Goal: Obtain resource: Obtain resource

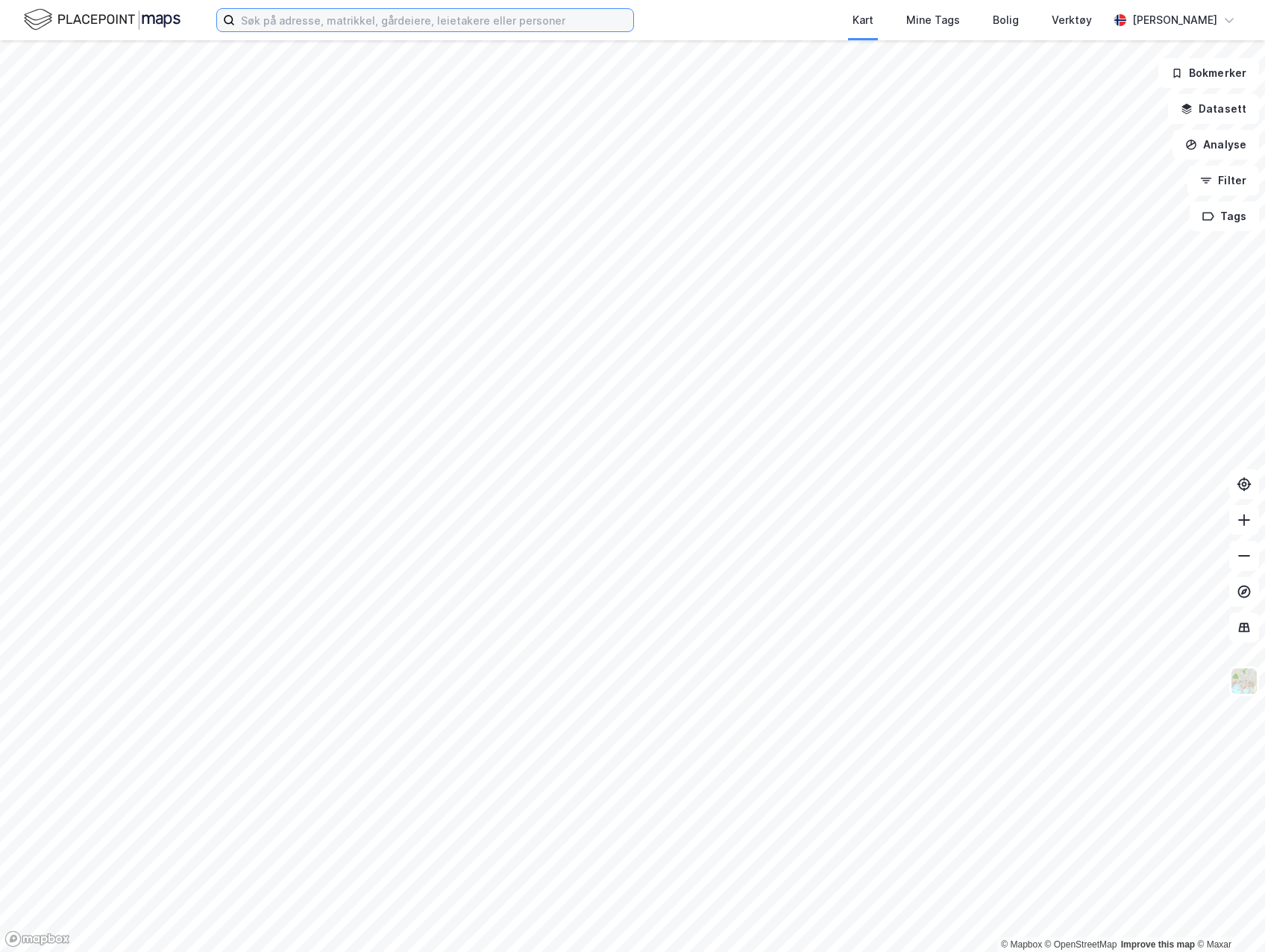
click at [547, 26] on input at bounding box center [434, 20] width 399 height 22
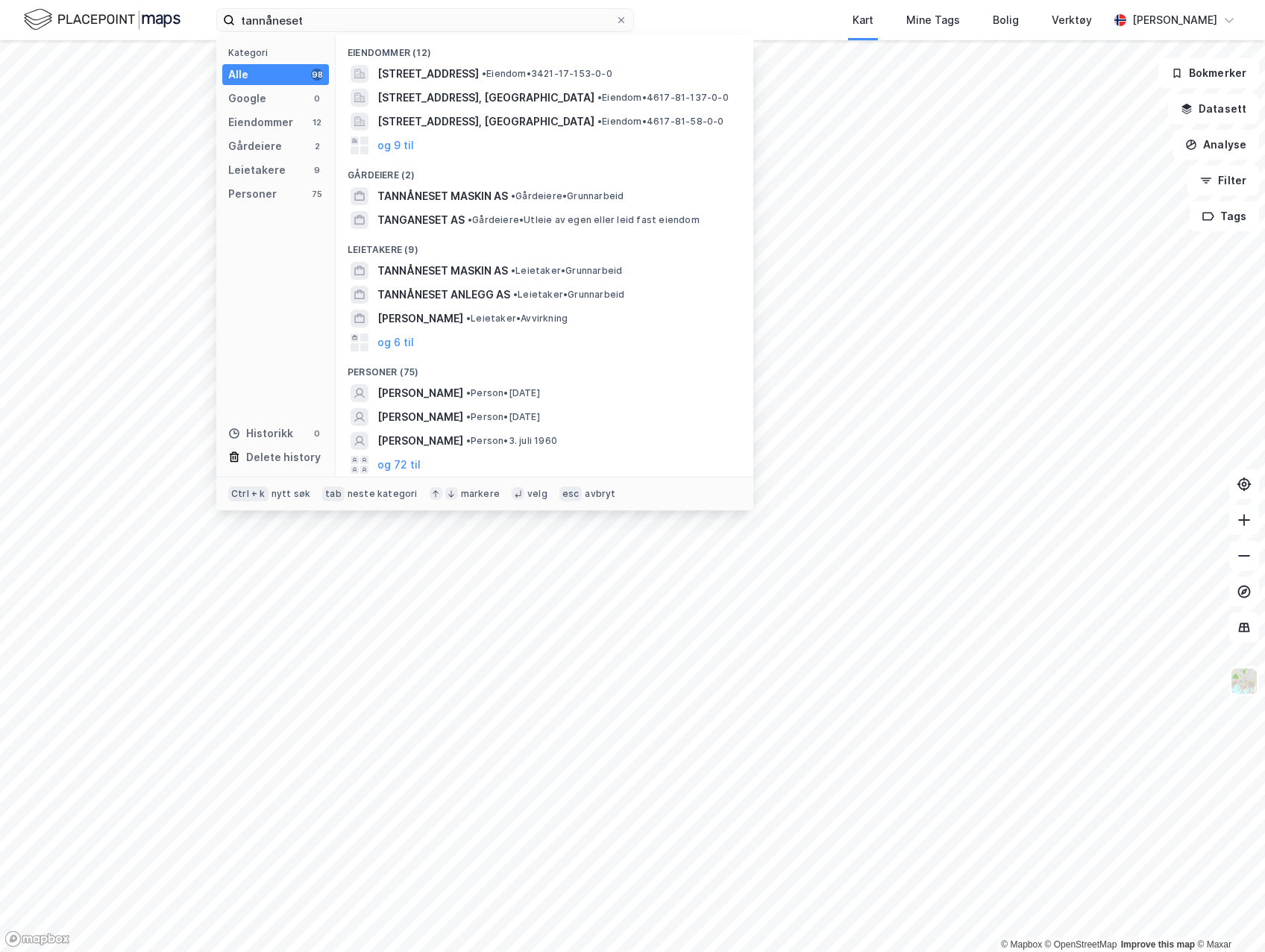
click at [545, 193] on span "• Gårdeiere • Grunnarbeid" at bounding box center [567, 196] width 113 height 12
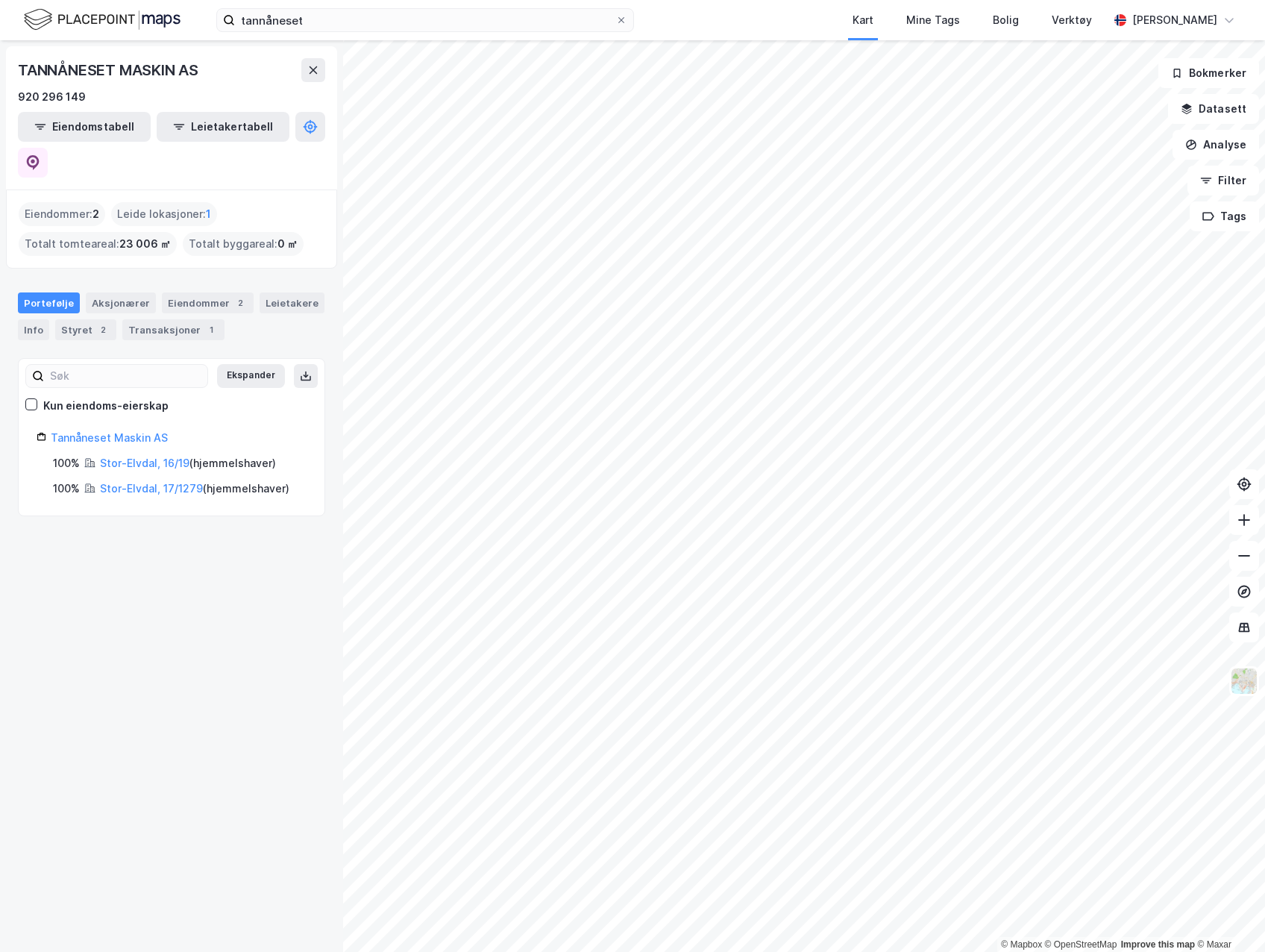
click at [198, 292] on div "Eiendommer 2" at bounding box center [207, 302] width 92 height 21
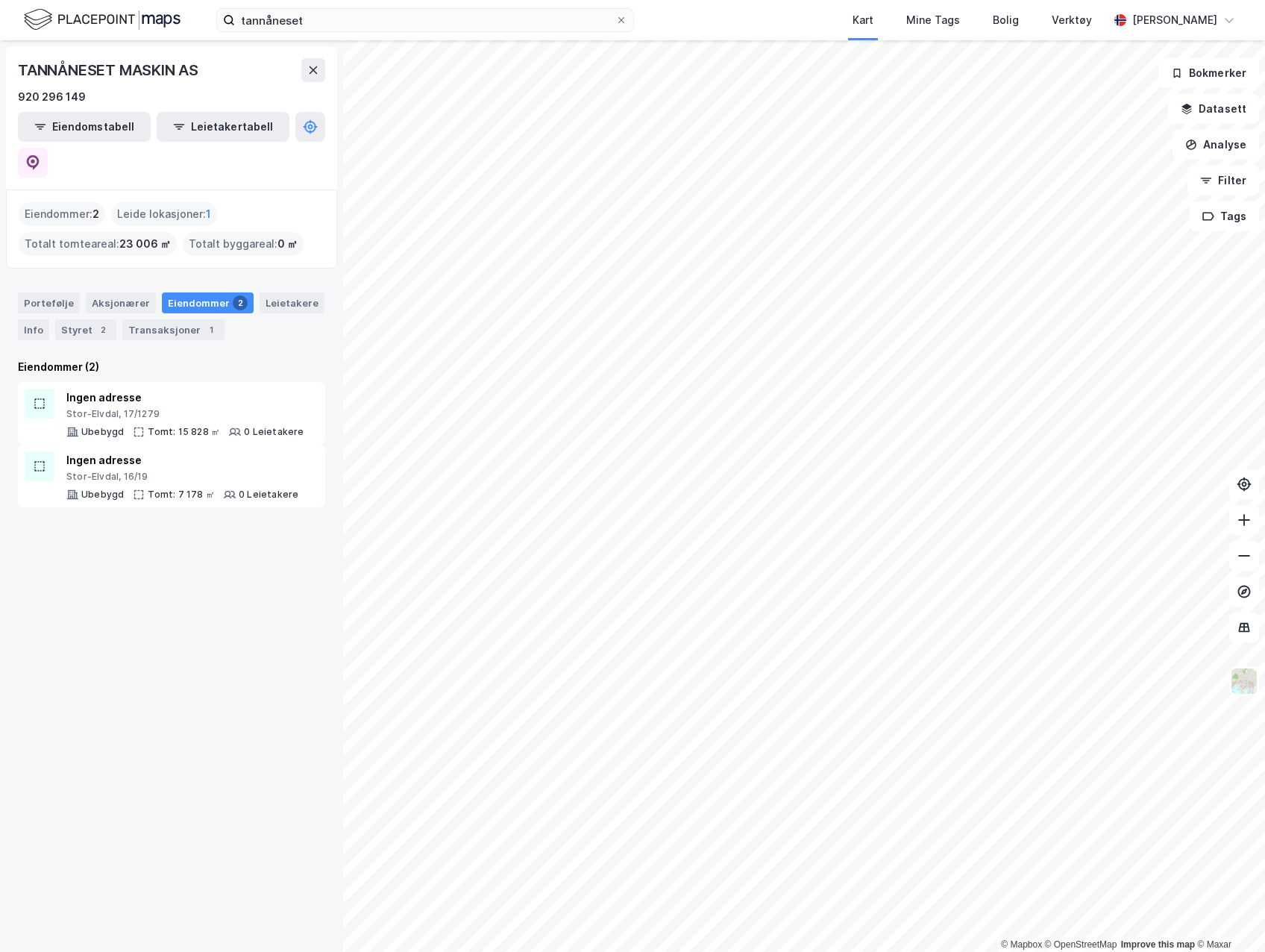
click at [155, 408] on div "Stor-Elvdal, 17/1279" at bounding box center [185, 413] width 238 height 12
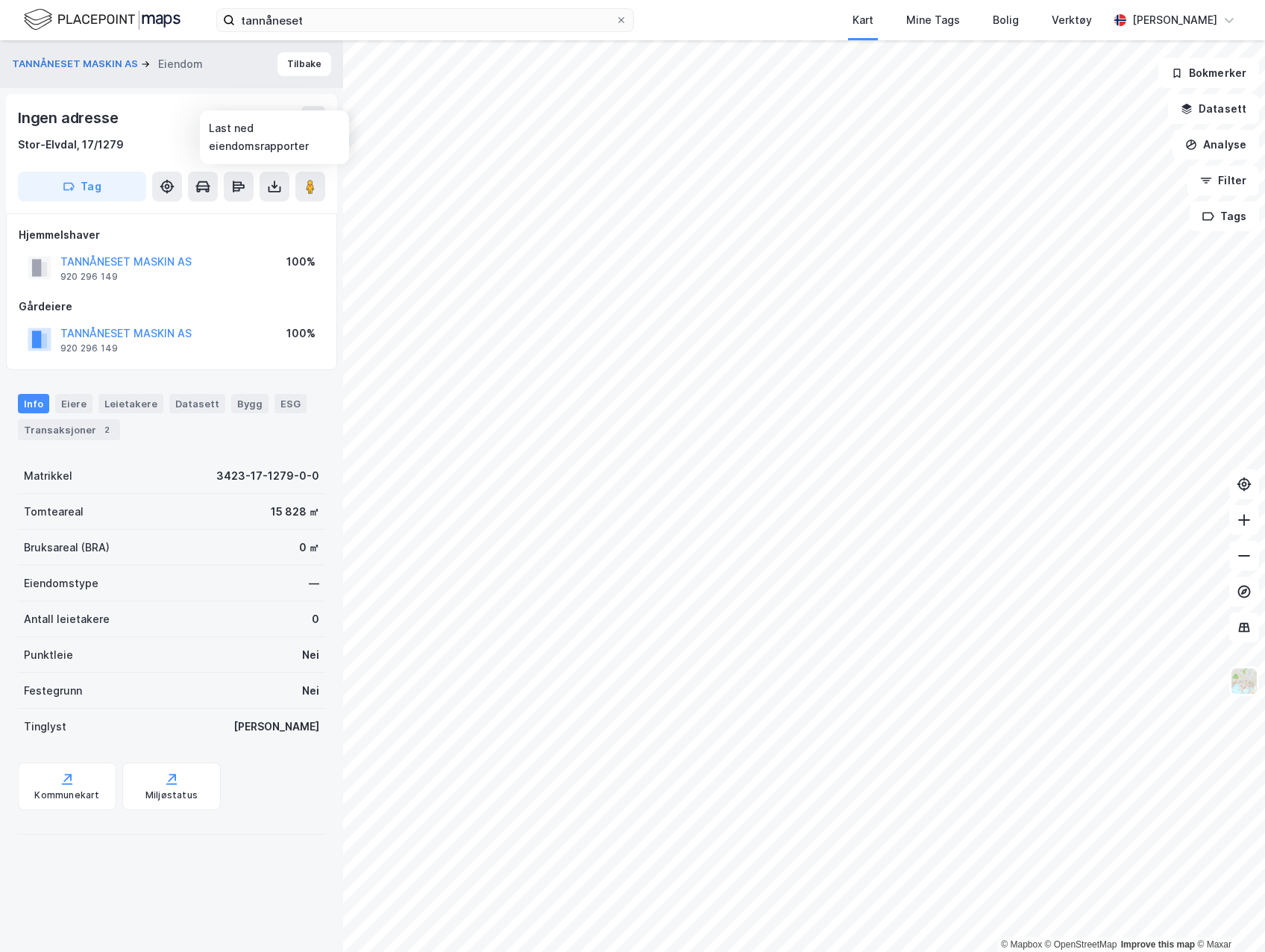
click at [270, 187] on icon at bounding box center [274, 186] width 15 height 15
click at [244, 217] on div "Last ned grunnbok" at bounding box center [200, 216] width 86 height 12
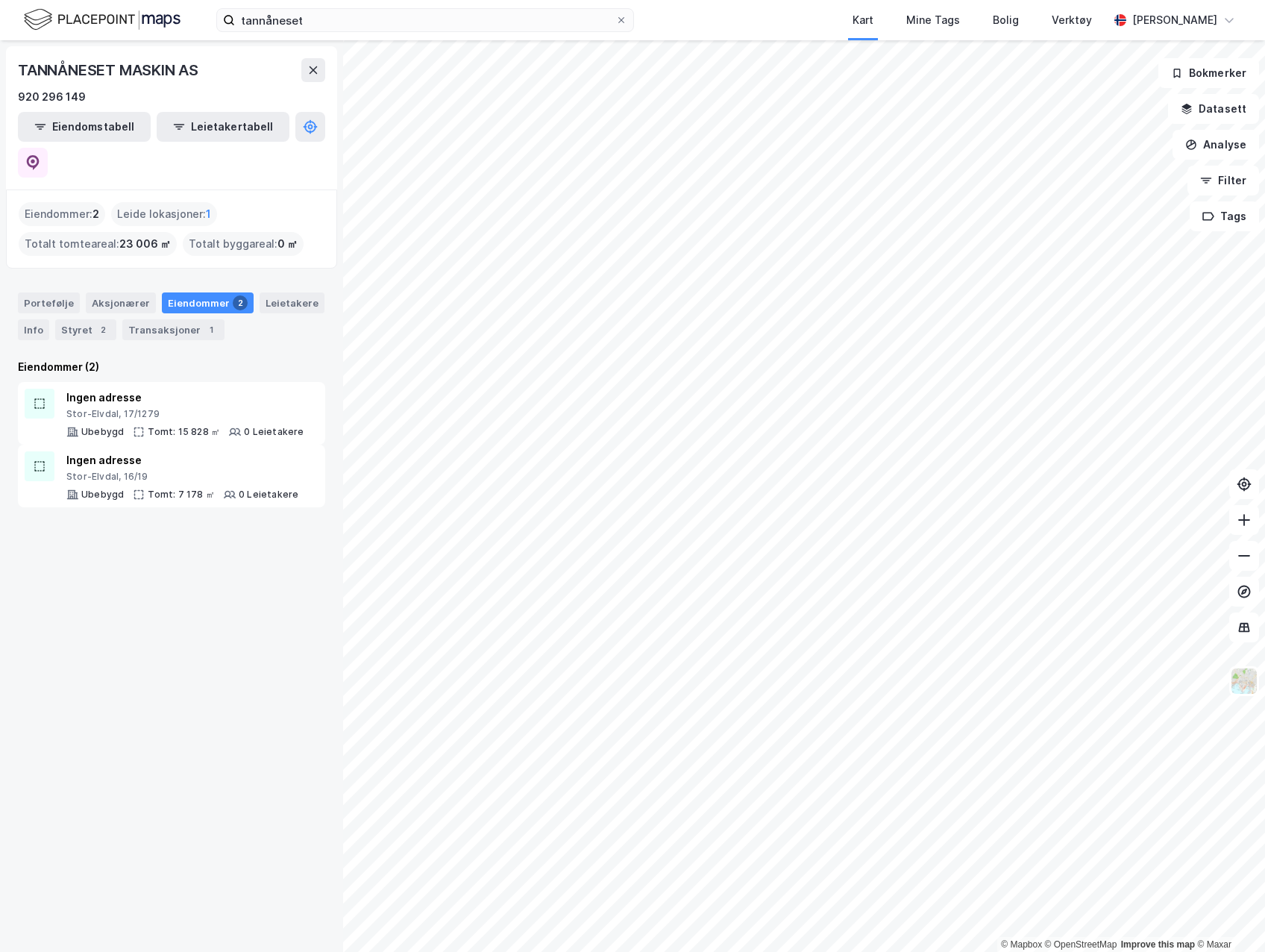
click at [143, 471] on div "Stor-Elvdal, 16/19" at bounding box center [182, 476] width 232 height 12
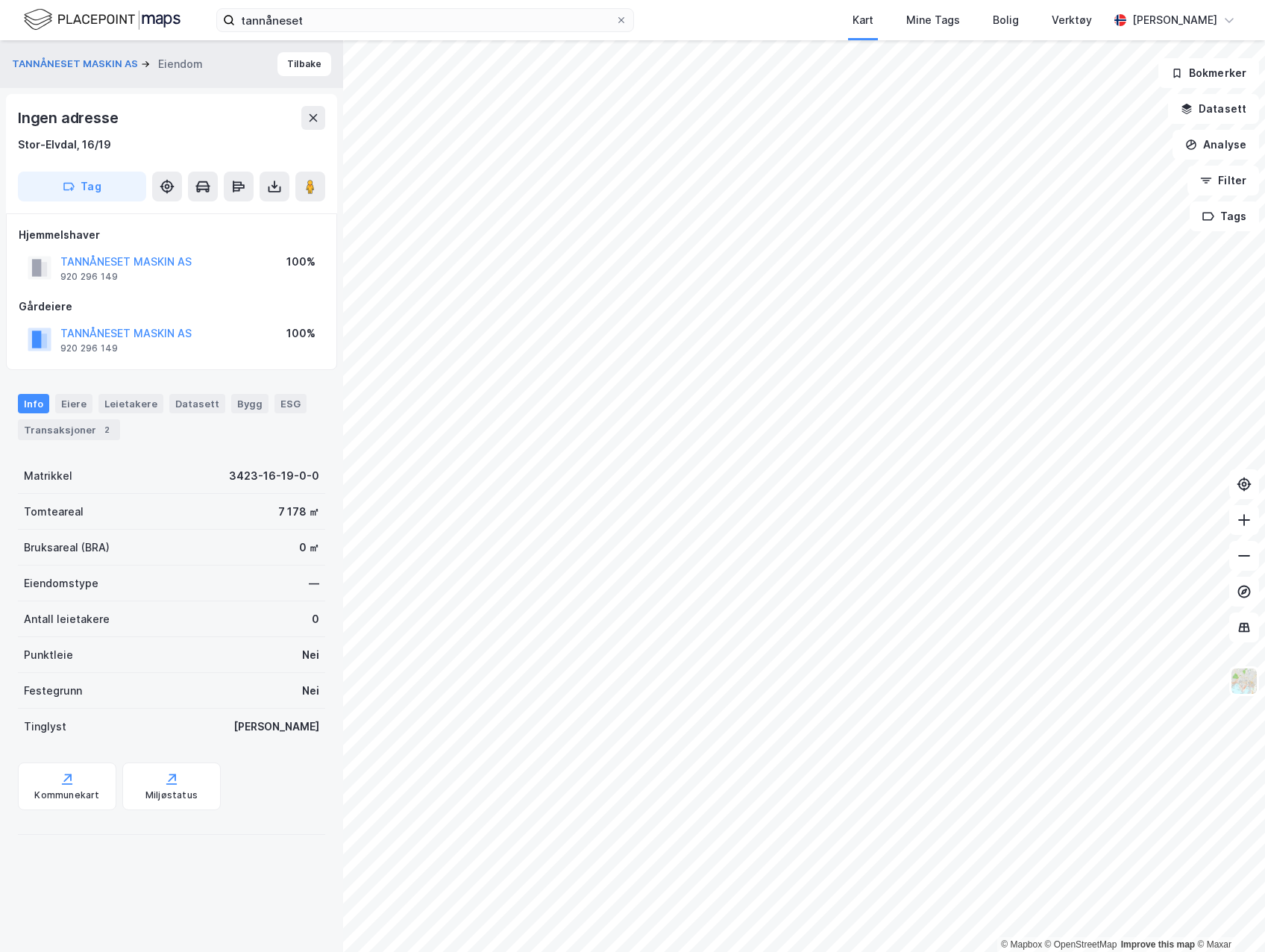
click at [275, 183] on icon at bounding box center [274, 186] width 15 height 15
click at [244, 211] on div "Last ned grunnbok" at bounding box center [200, 216] width 86 height 12
click at [320, 19] on input "tannåneset" at bounding box center [426, 20] width 381 height 22
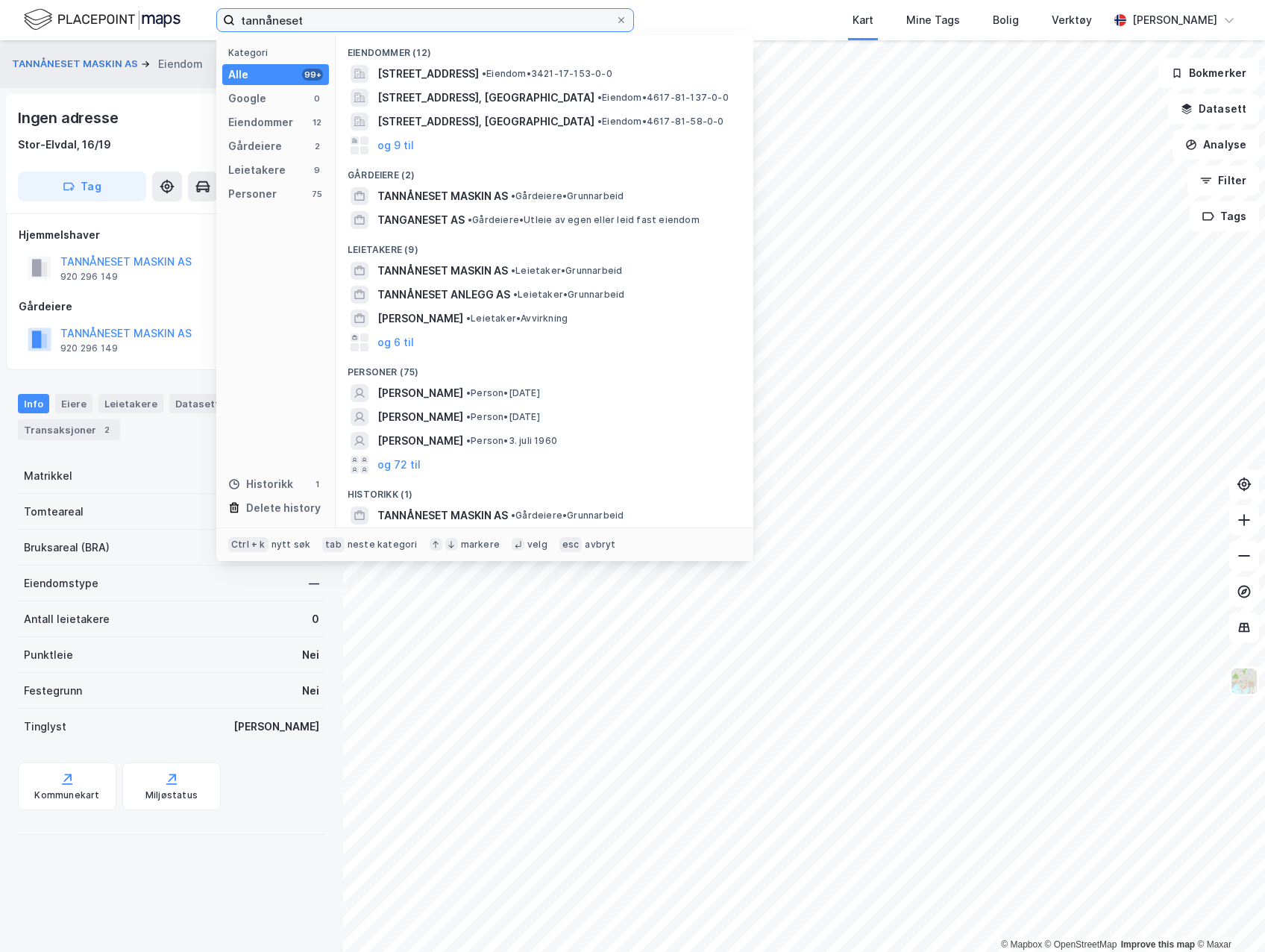
click at [320, 19] on input "tannåneset" at bounding box center [426, 20] width 381 height 22
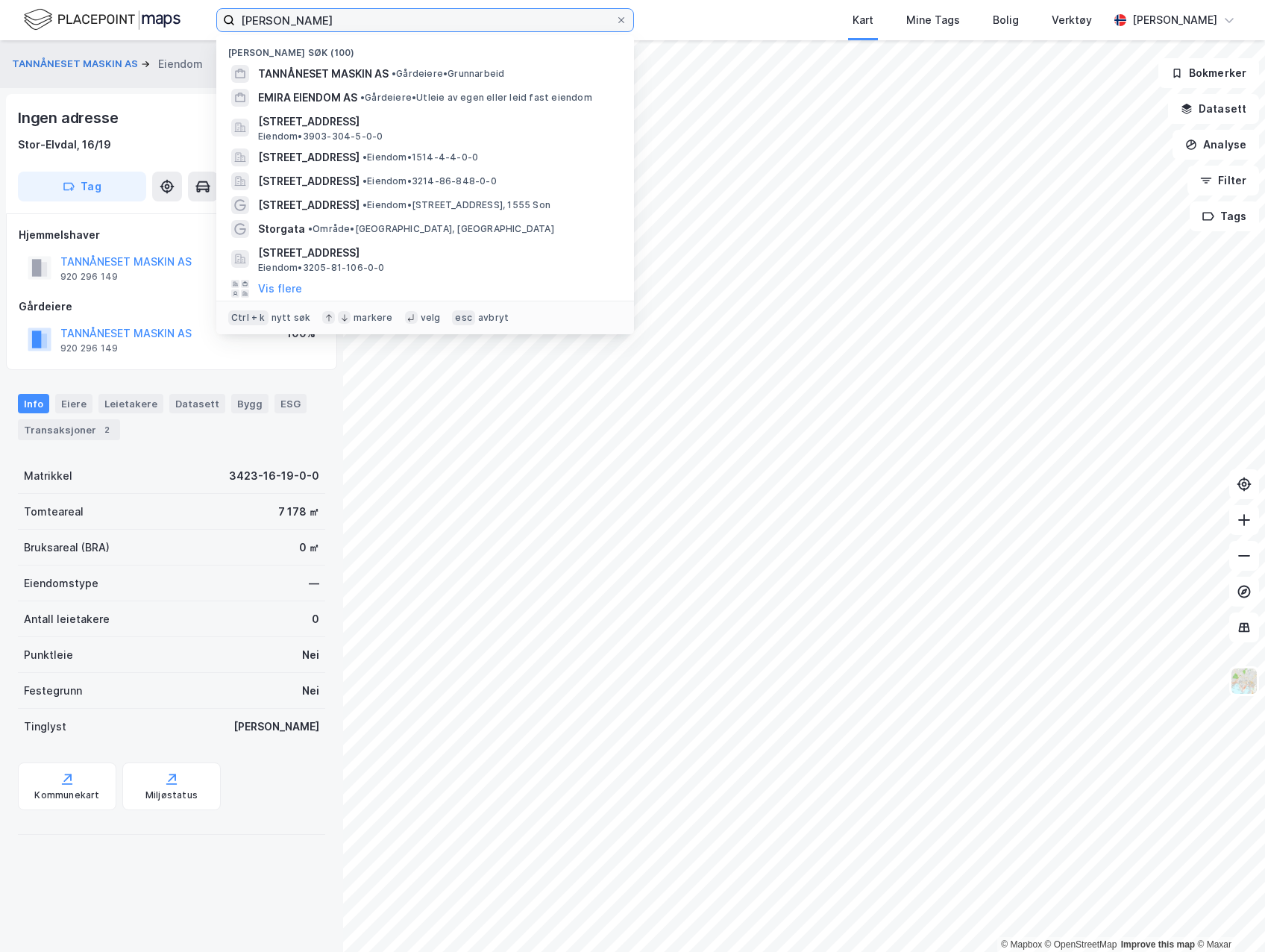
type input "[PERSON_NAME]"
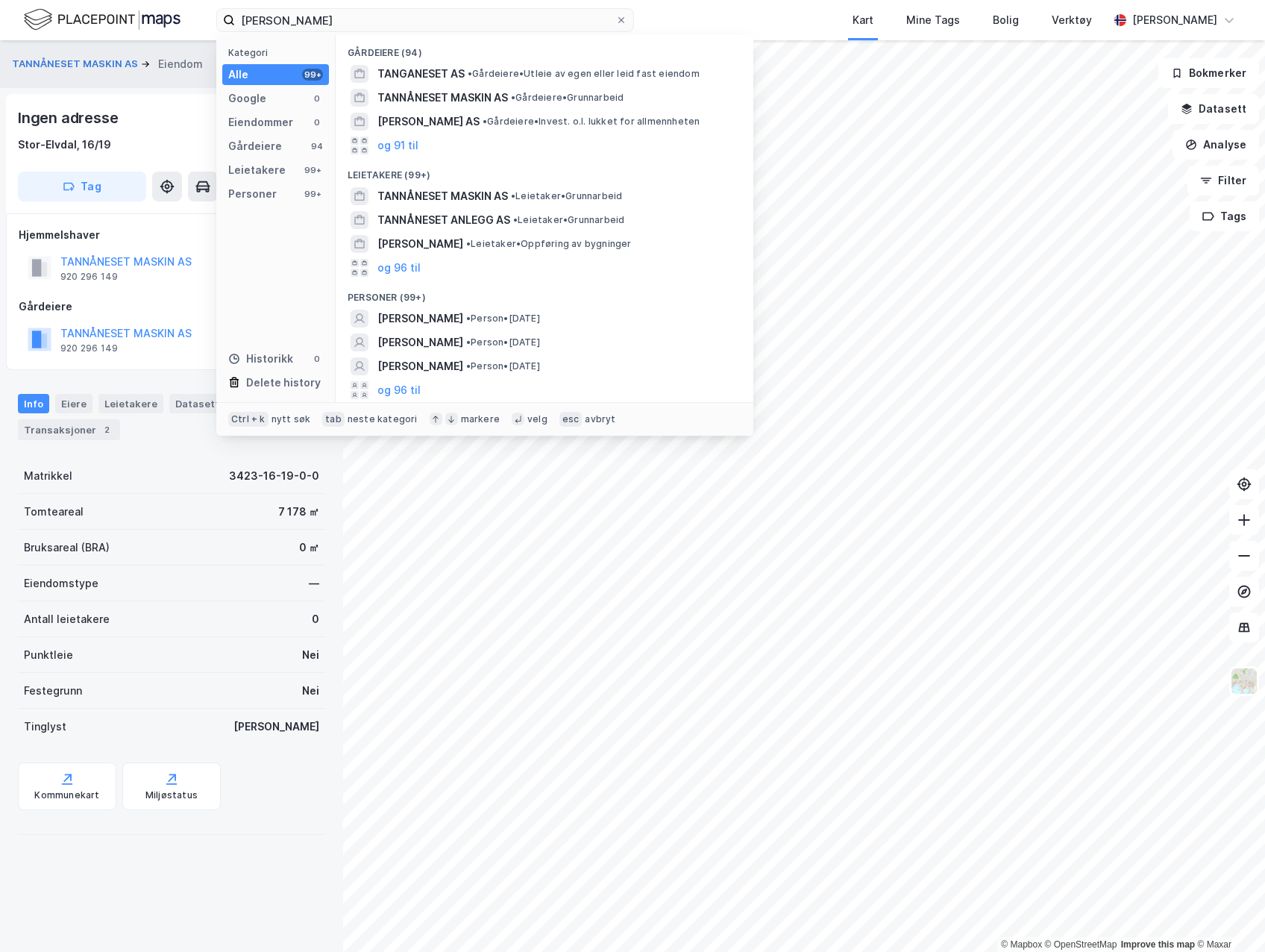
click at [490, 222] on span "TANNÅNESET ANLEGG AS" at bounding box center [444, 220] width 133 height 18
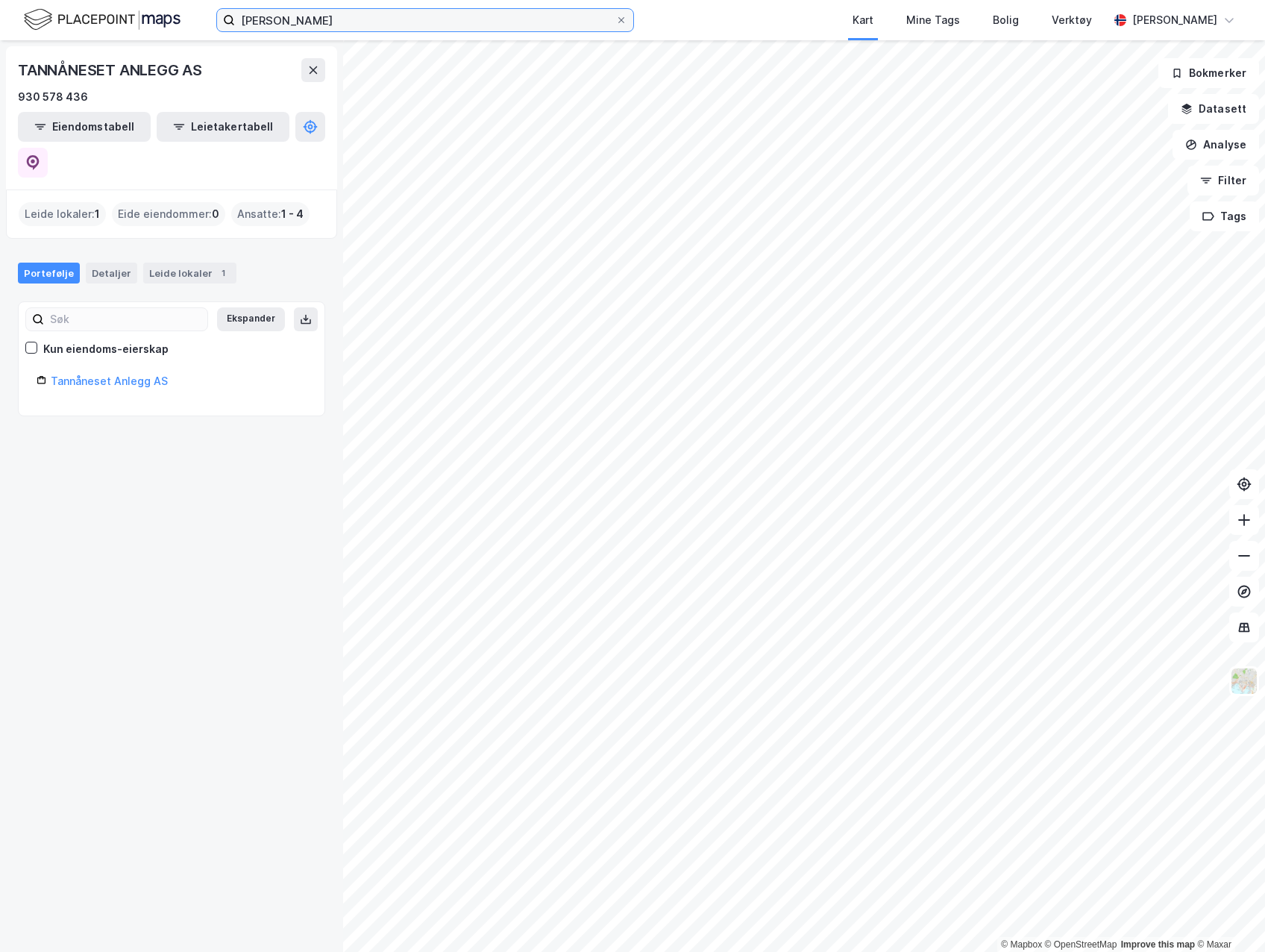
click at [341, 17] on input "[PERSON_NAME]" at bounding box center [426, 20] width 381 height 22
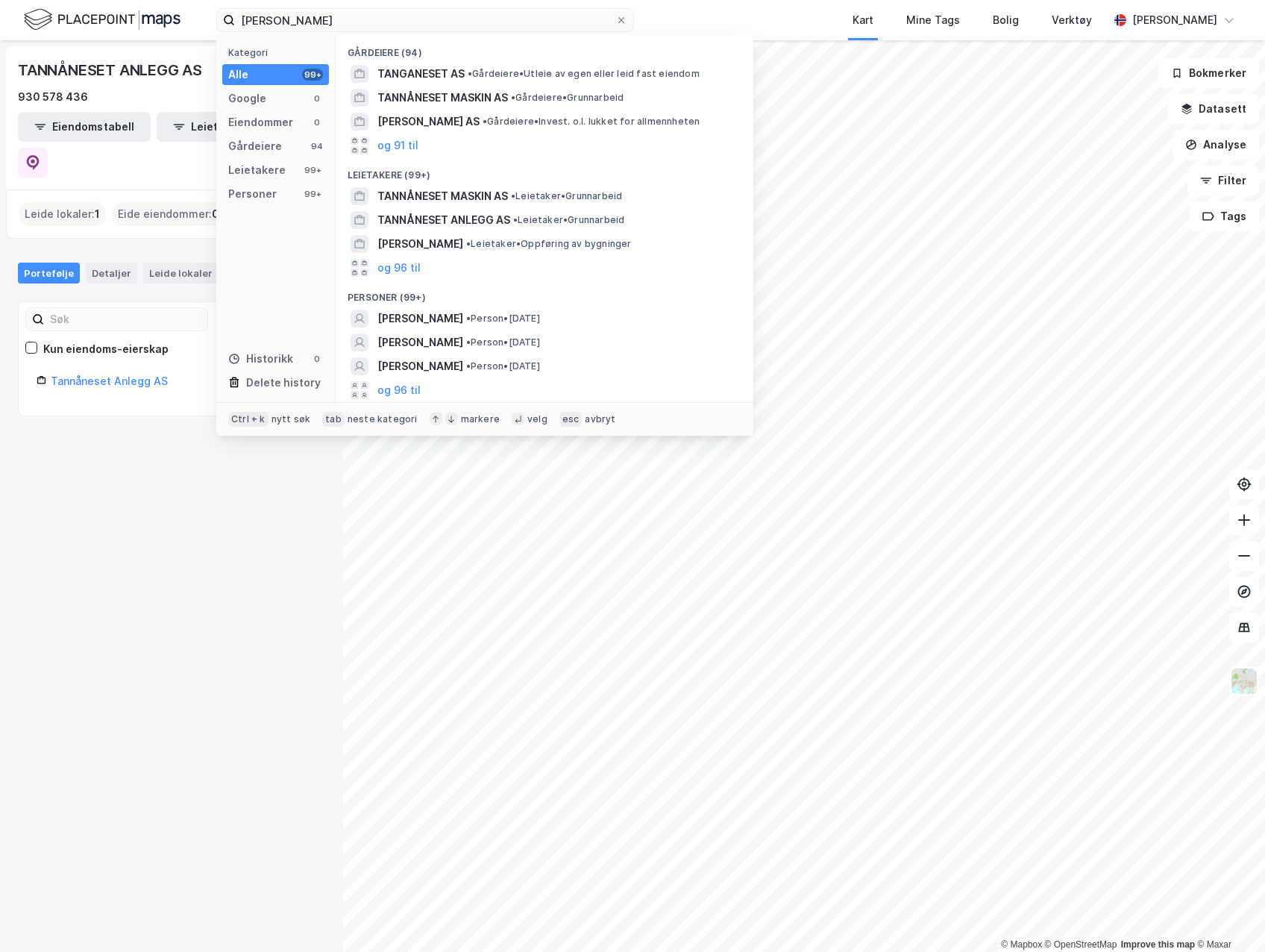
click at [463, 315] on span "[PERSON_NAME]" at bounding box center [420, 318] width 86 height 18
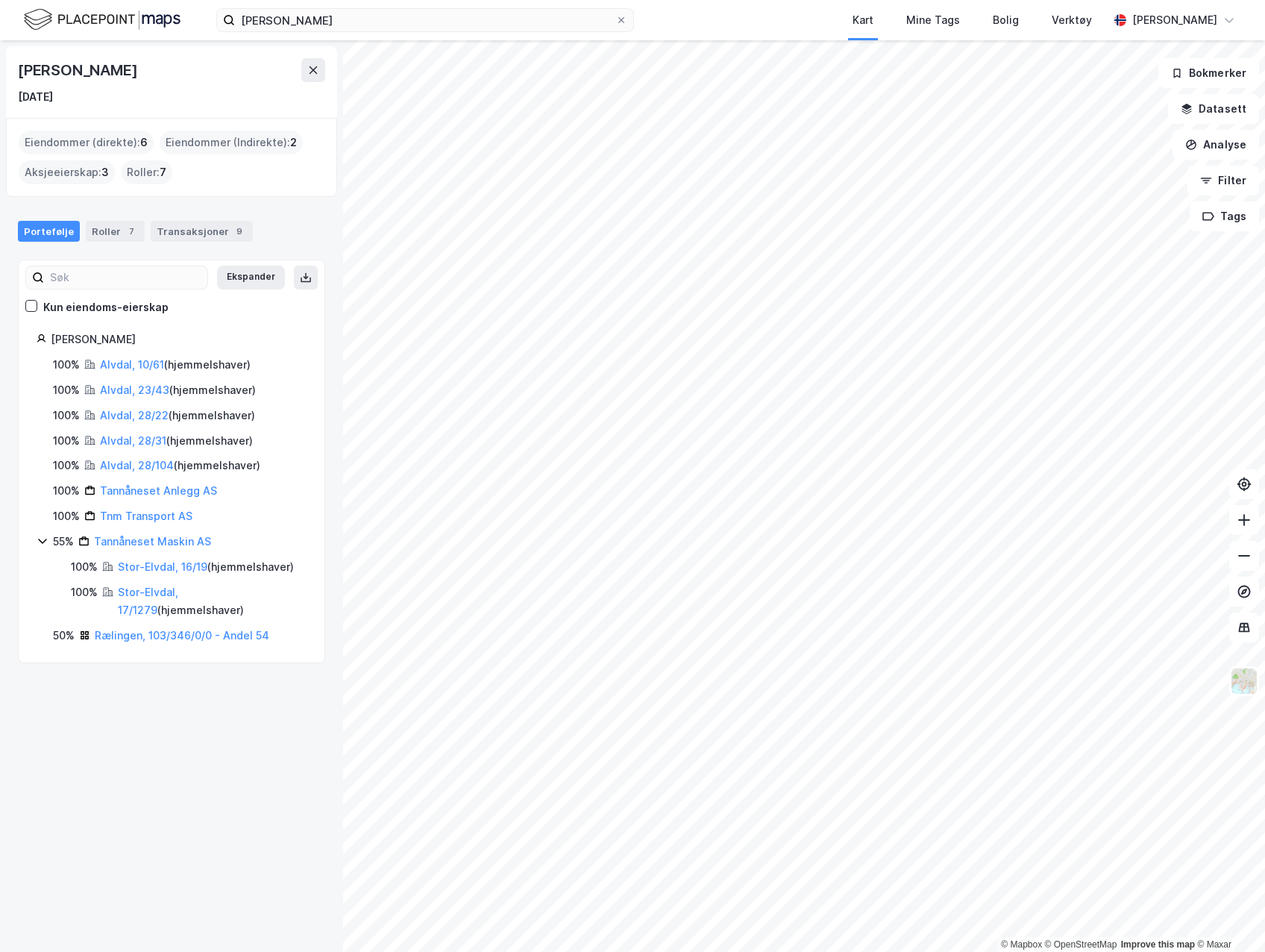
click at [110, 138] on div "Eiendommer (direkte) : 6" at bounding box center [86, 142] width 135 height 24
click at [156, 365] on link "Alvdal, 10/61" at bounding box center [132, 365] width 64 height 12
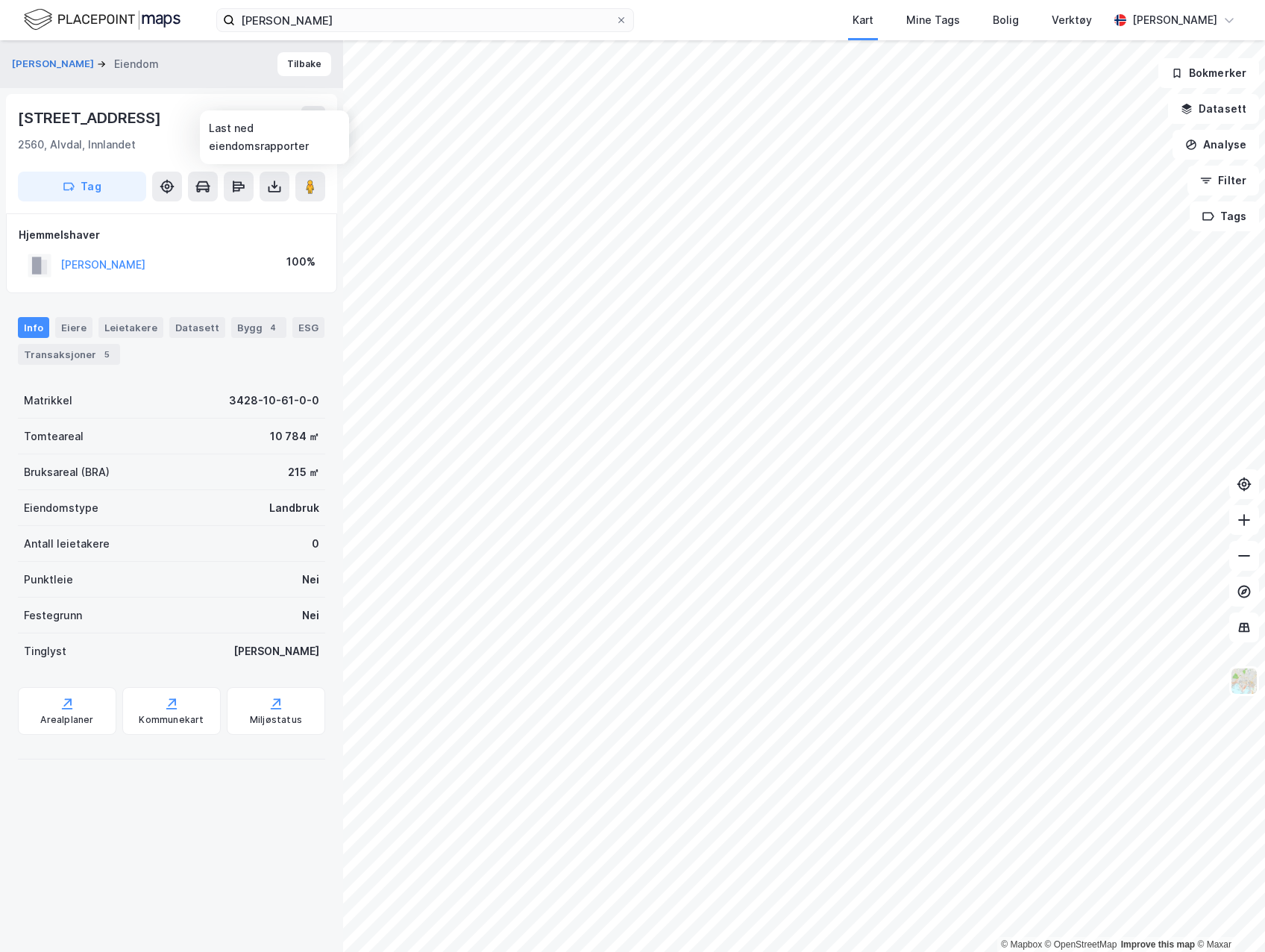
click at [278, 186] on icon at bounding box center [274, 186] width 15 height 15
click at [244, 212] on div "Last ned grunnbok" at bounding box center [200, 216] width 86 height 12
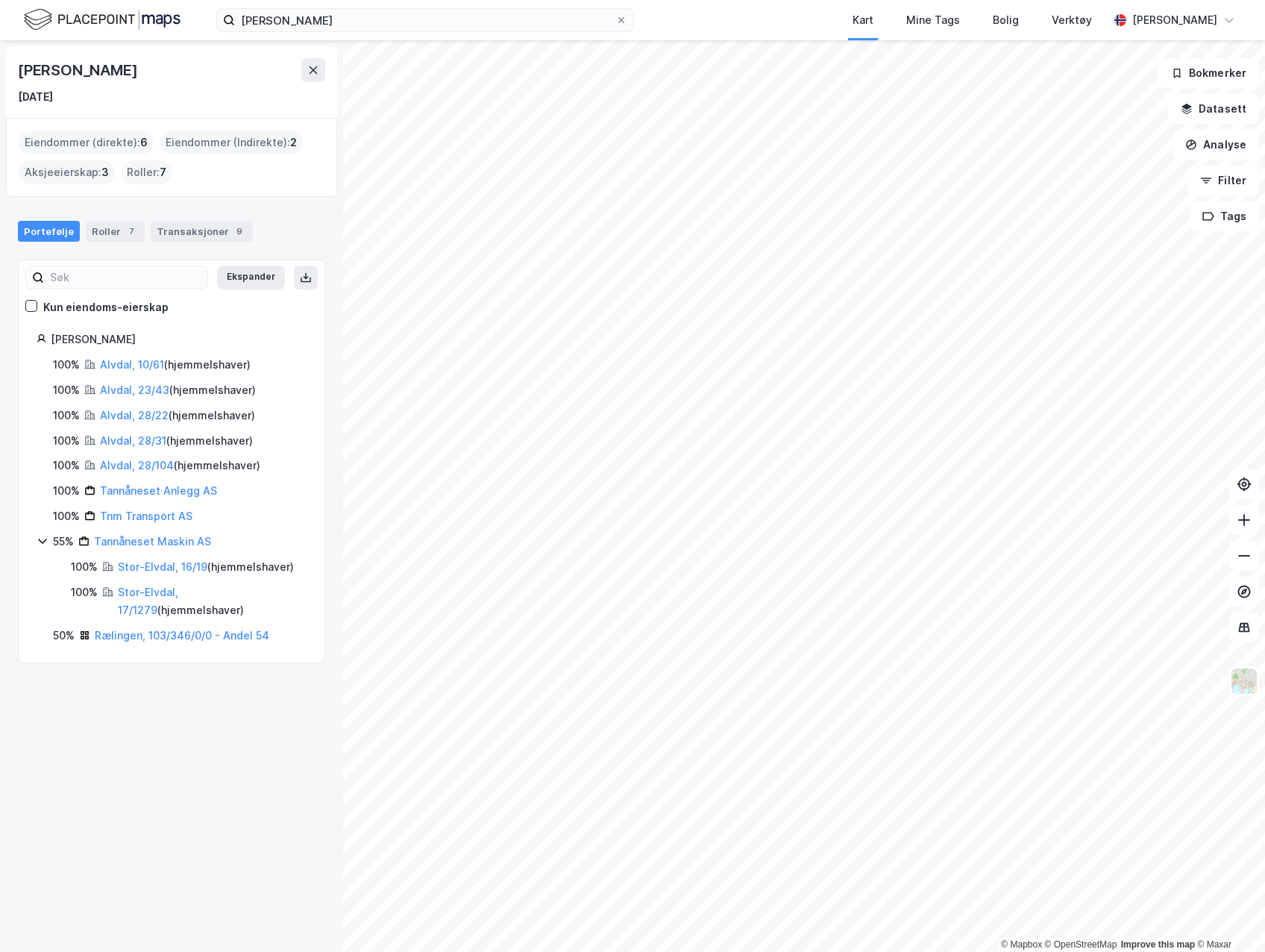
click at [130, 387] on link "Alvdal, 23/43" at bounding box center [135, 389] width 69 height 12
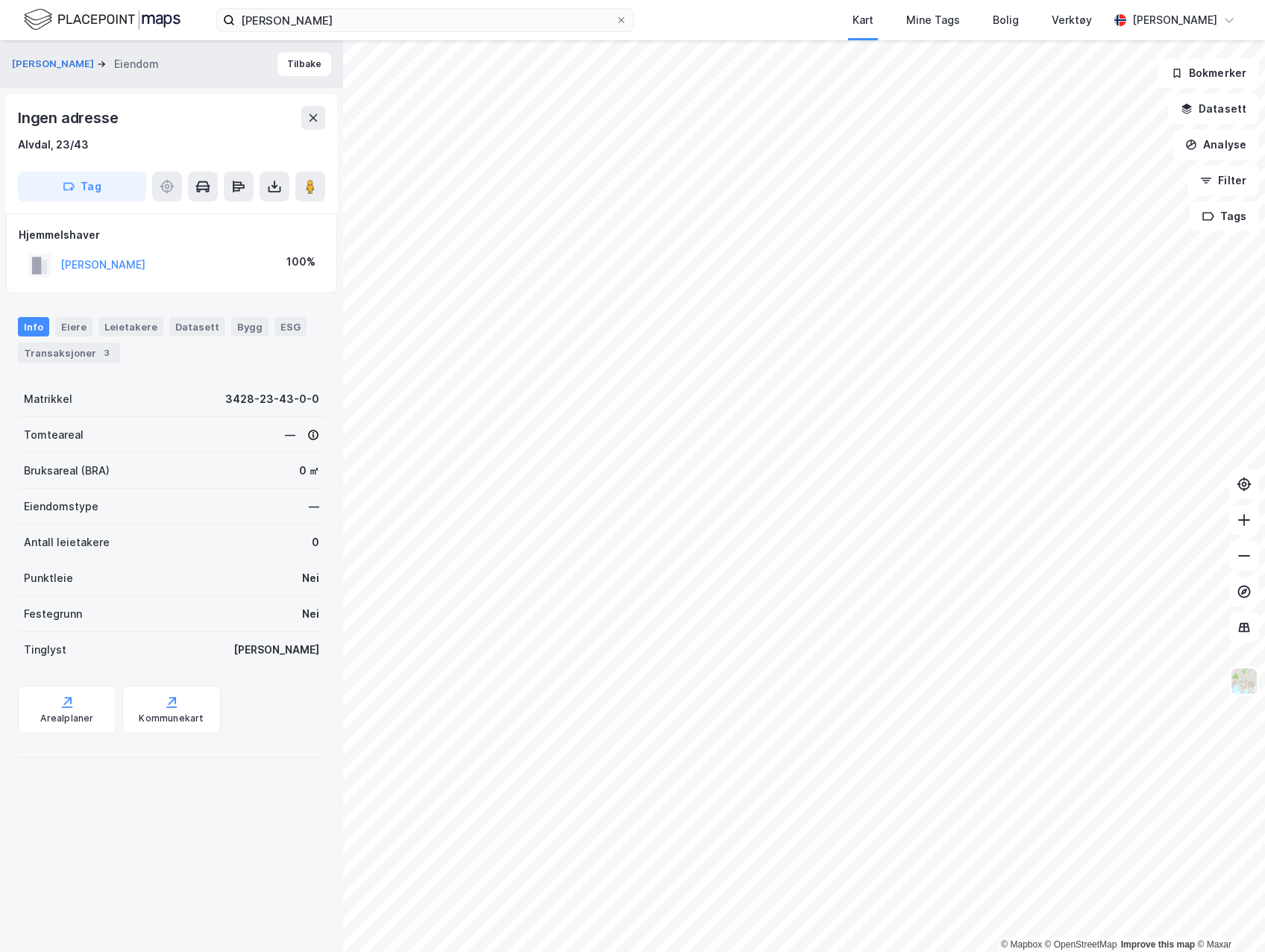
click at [279, 187] on icon at bounding box center [274, 186] width 15 height 15
click at [239, 217] on div "Last ned grunnbok" at bounding box center [200, 216] width 86 height 12
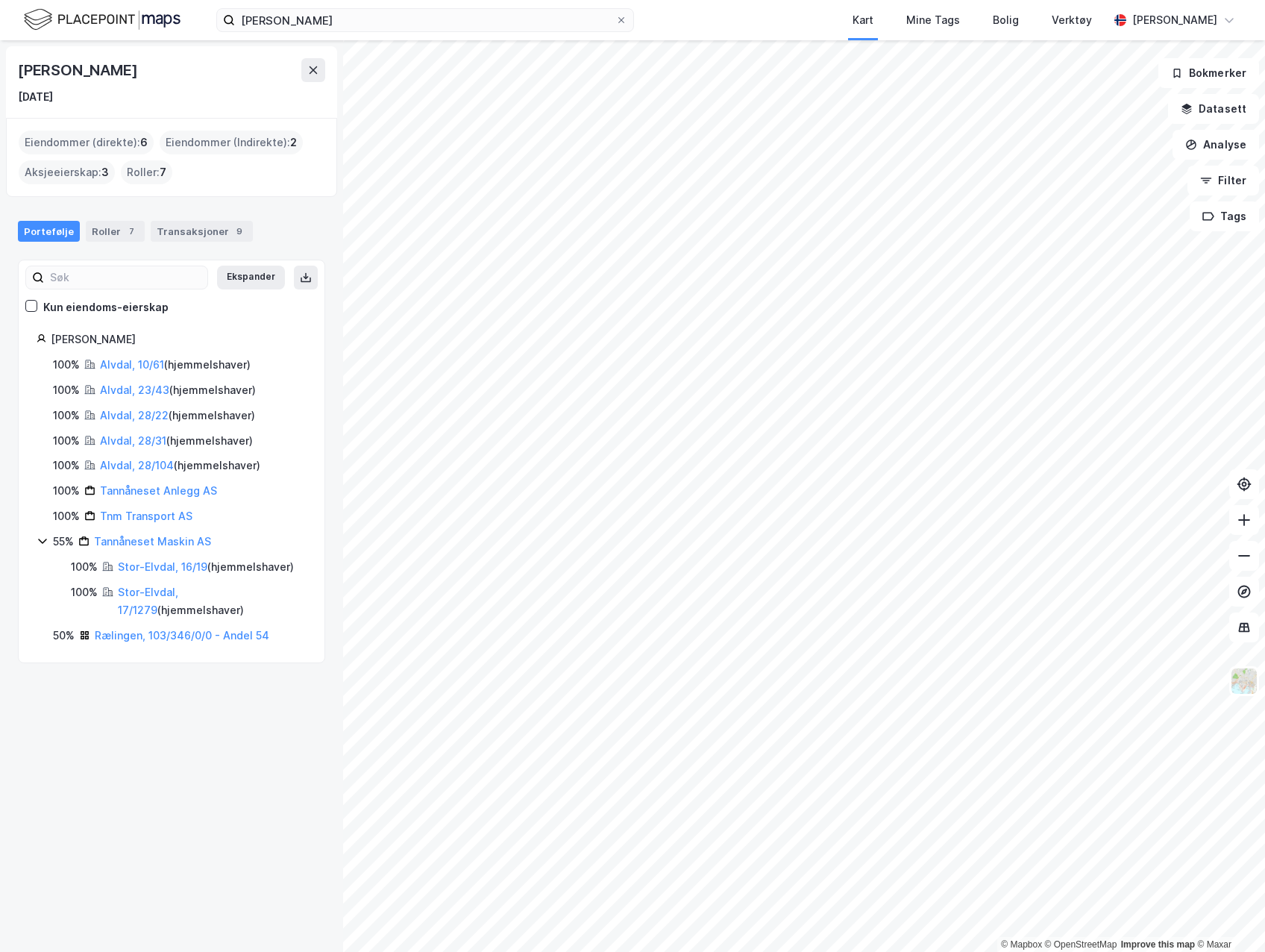
click at [113, 411] on link "Alvdal, 28/22" at bounding box center [134, 415] width 69 height 12
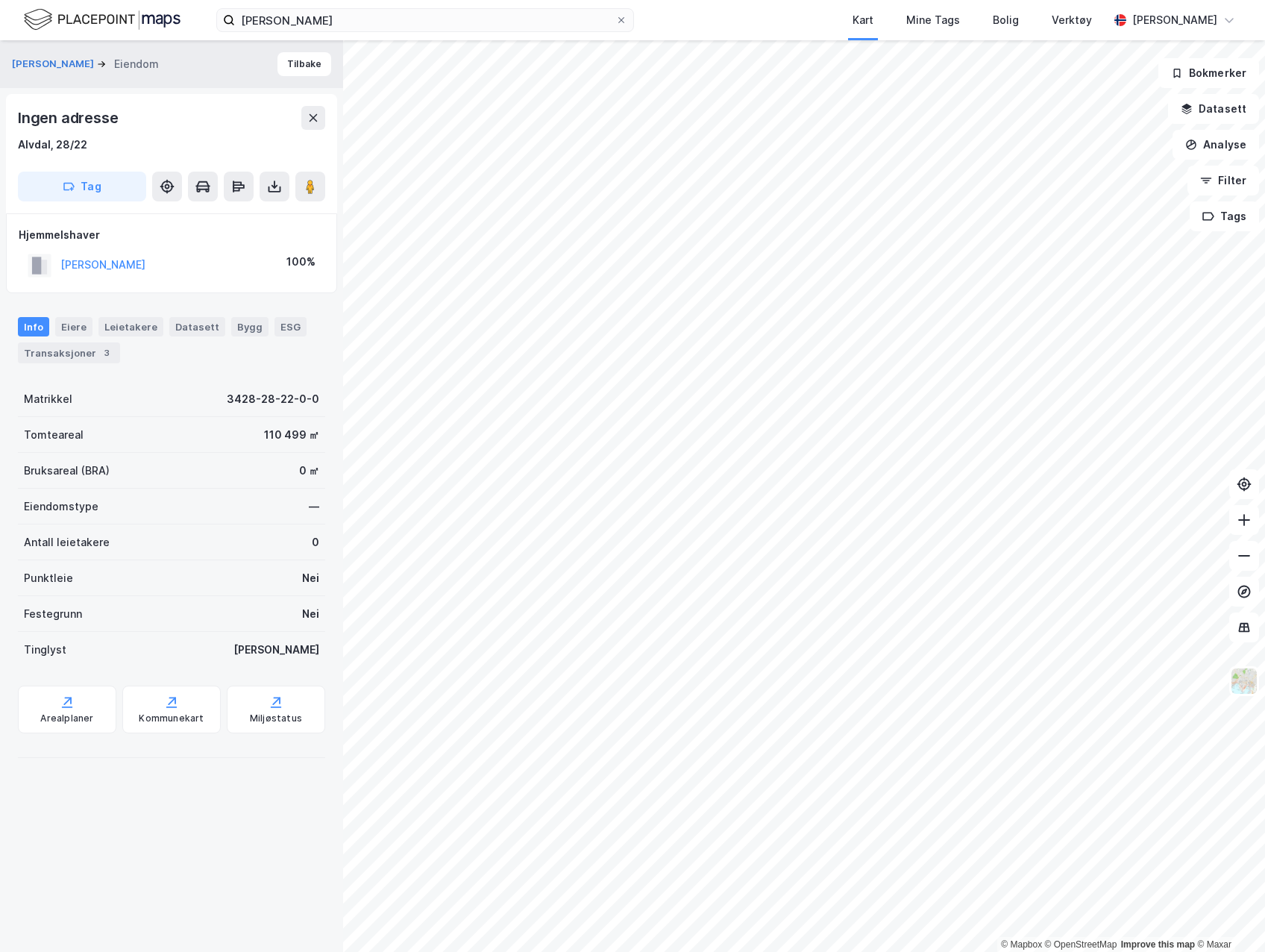
click at [267, 183] on button at bounding box center [274, 187] width 30 height 30
click at [228, 213] on div "Last ned grunnbok" at bounding box center [200, 216] width 86 height 12
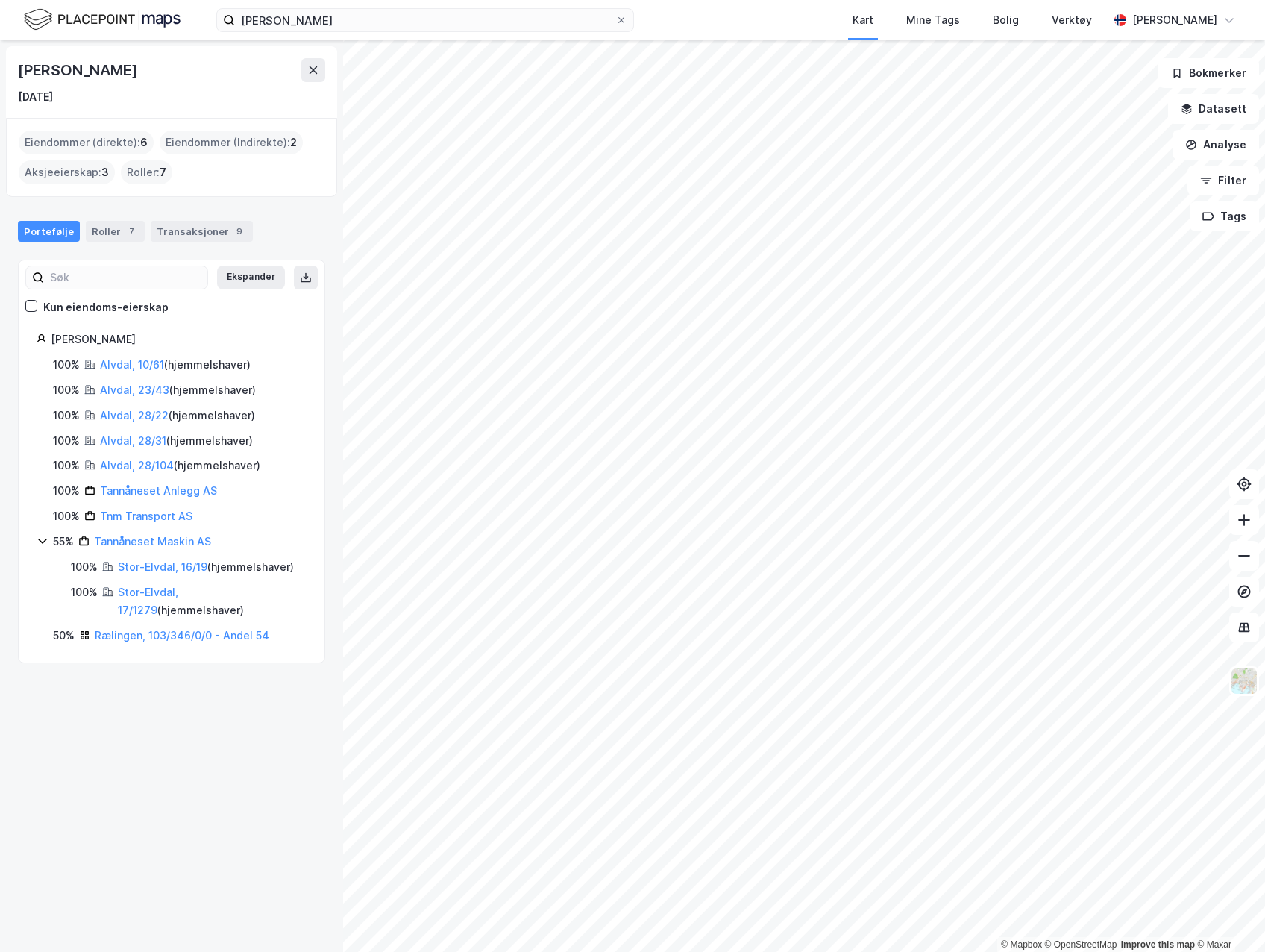
click at [154, 441] on link "Alvdal, 28/31" at bounding box center [133, 440] width 66 height 12
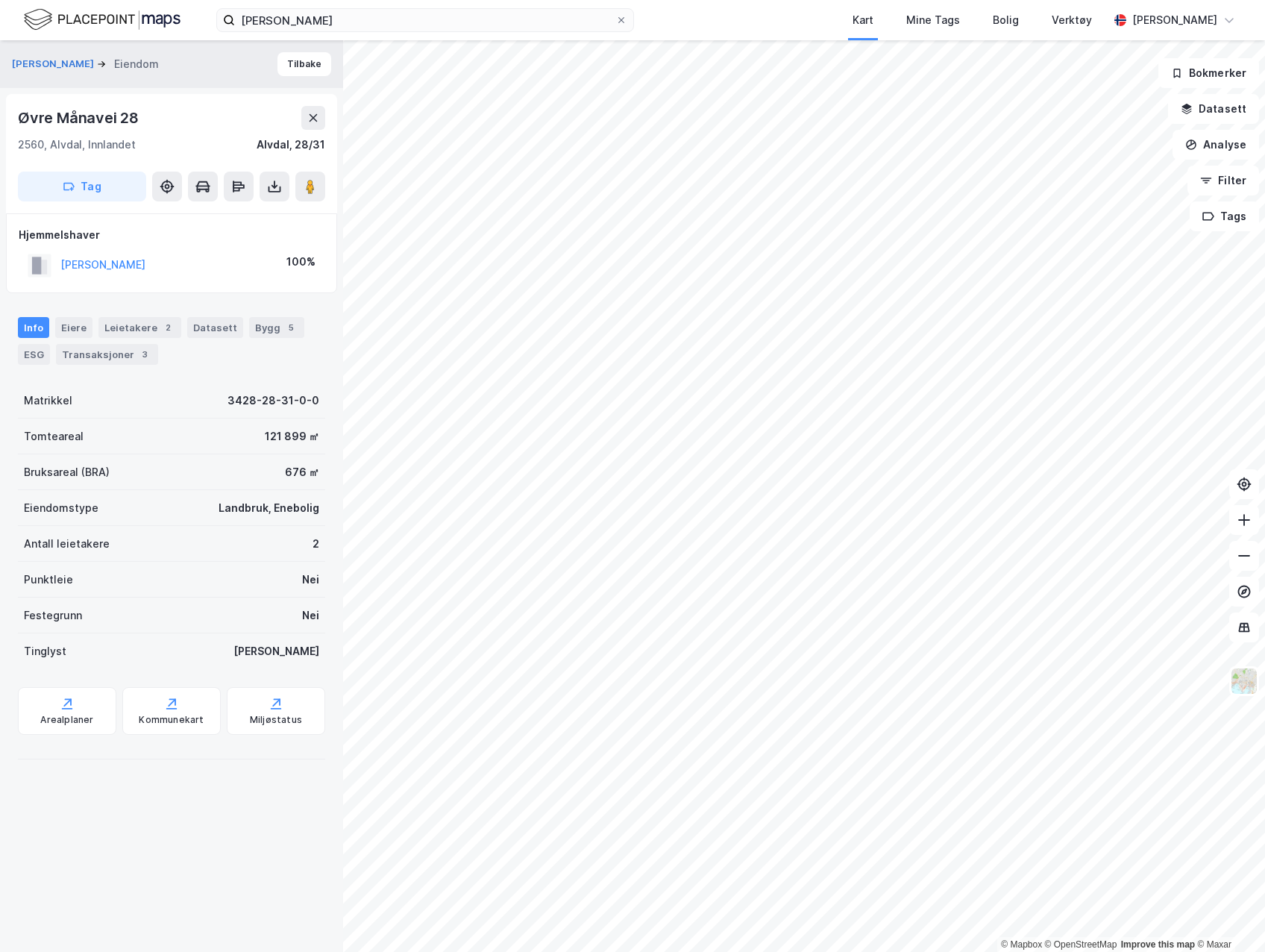
click at [277, 195] on button at bounding box center [274, 187] width 30 height 30
click at [226, 221] on div "Last ned grunnbok" at bounding box center [200, 216] width 86 height 12
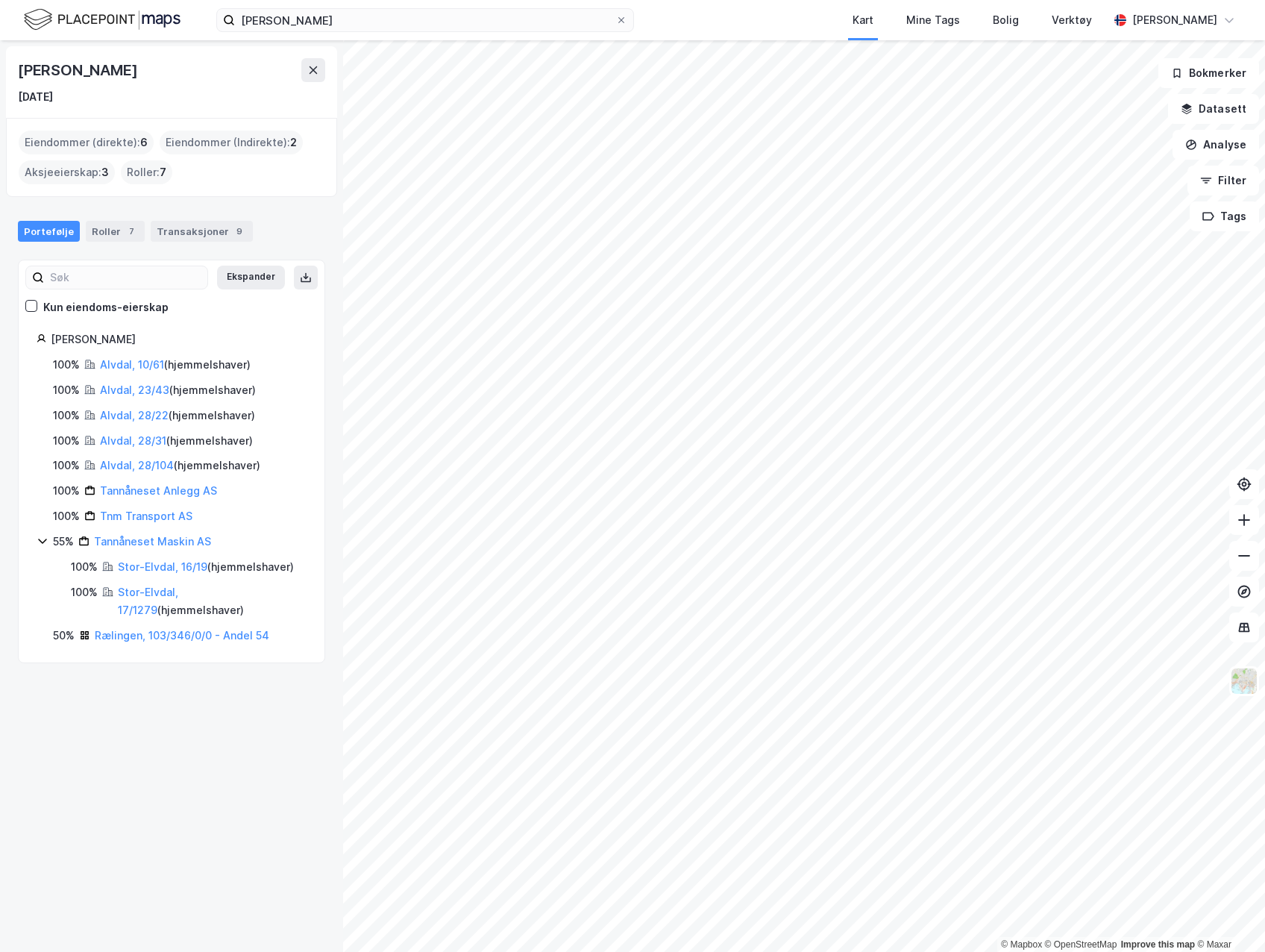
click at [156, 469] on link "Alvdal, 28/104" at bounding box center [137, 465] width 74 height 12
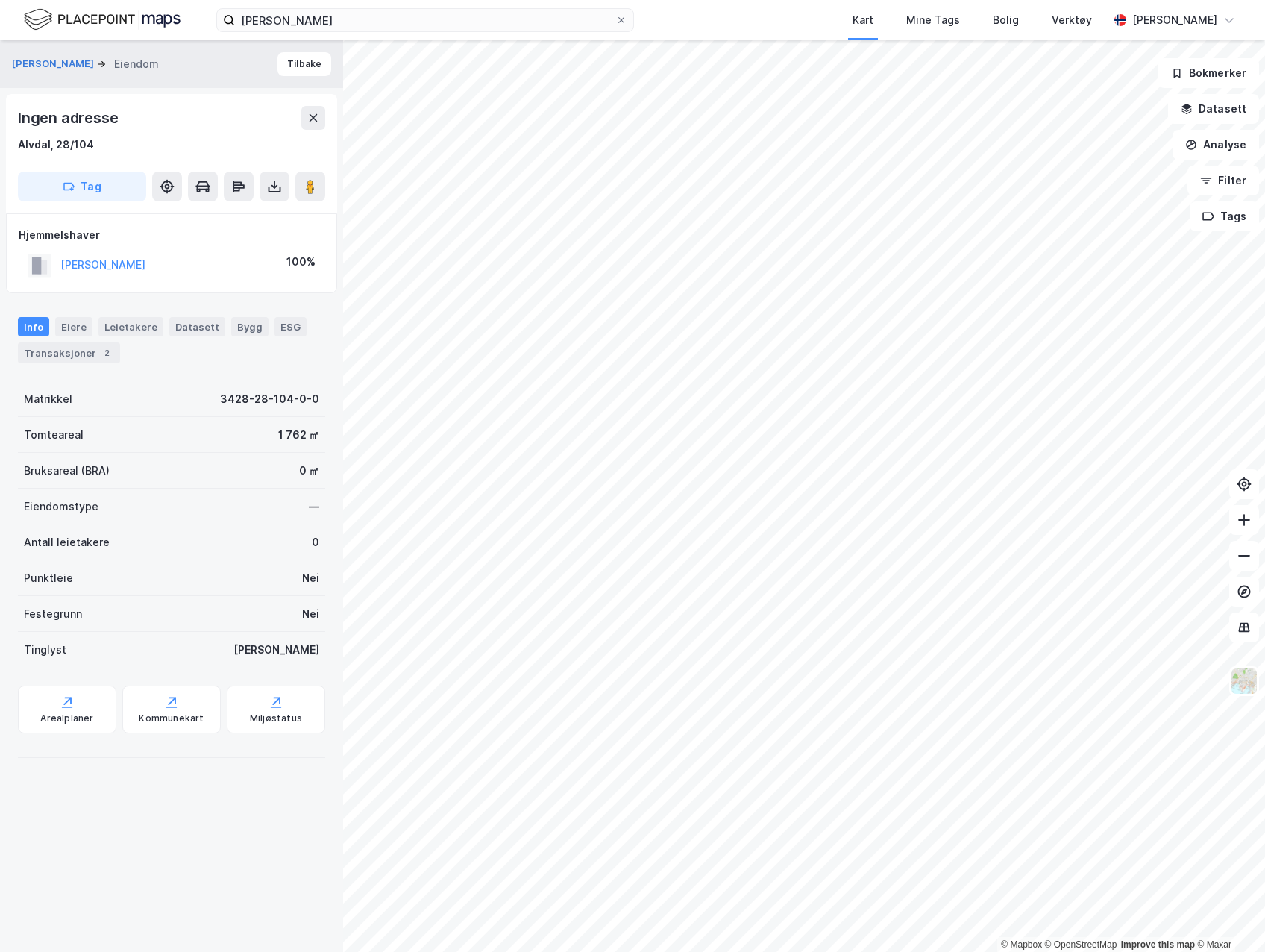
click at [274, 176] on button at bounding box center [274, 187] width 30 height 30
click at [237, 215] on div "Last ned grunnbok" at bounding box center [200, 216] width 86 height 12
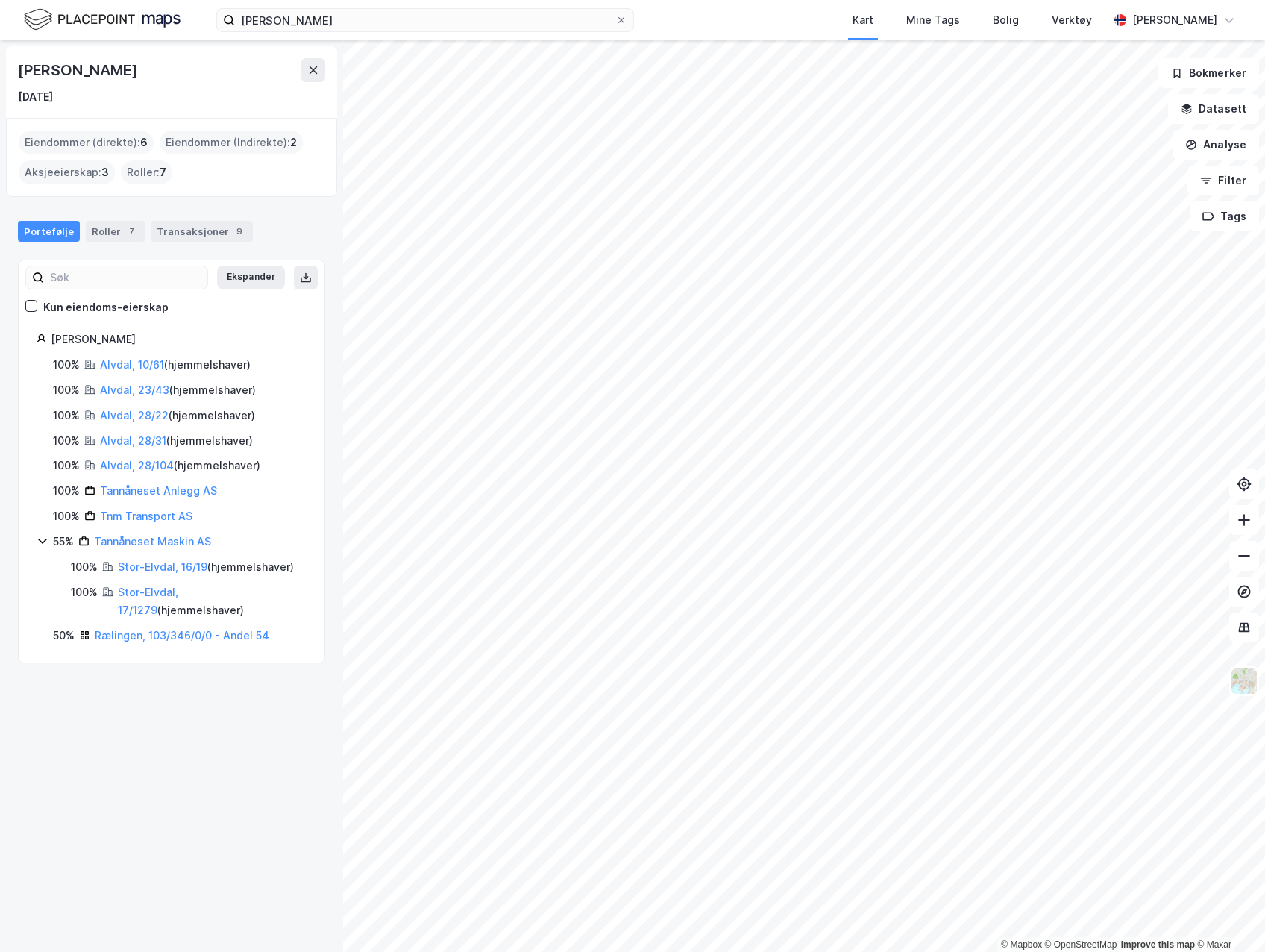
click at [193, 570] on link "Stor-Elvdal, 16/19" at bounding box center [163, 567] width 89 height 12
click at [166, 631] on link "Rælingen, 103/346/0/0 - Andel 54" at bounding box center [182, 635] width 174 height 12
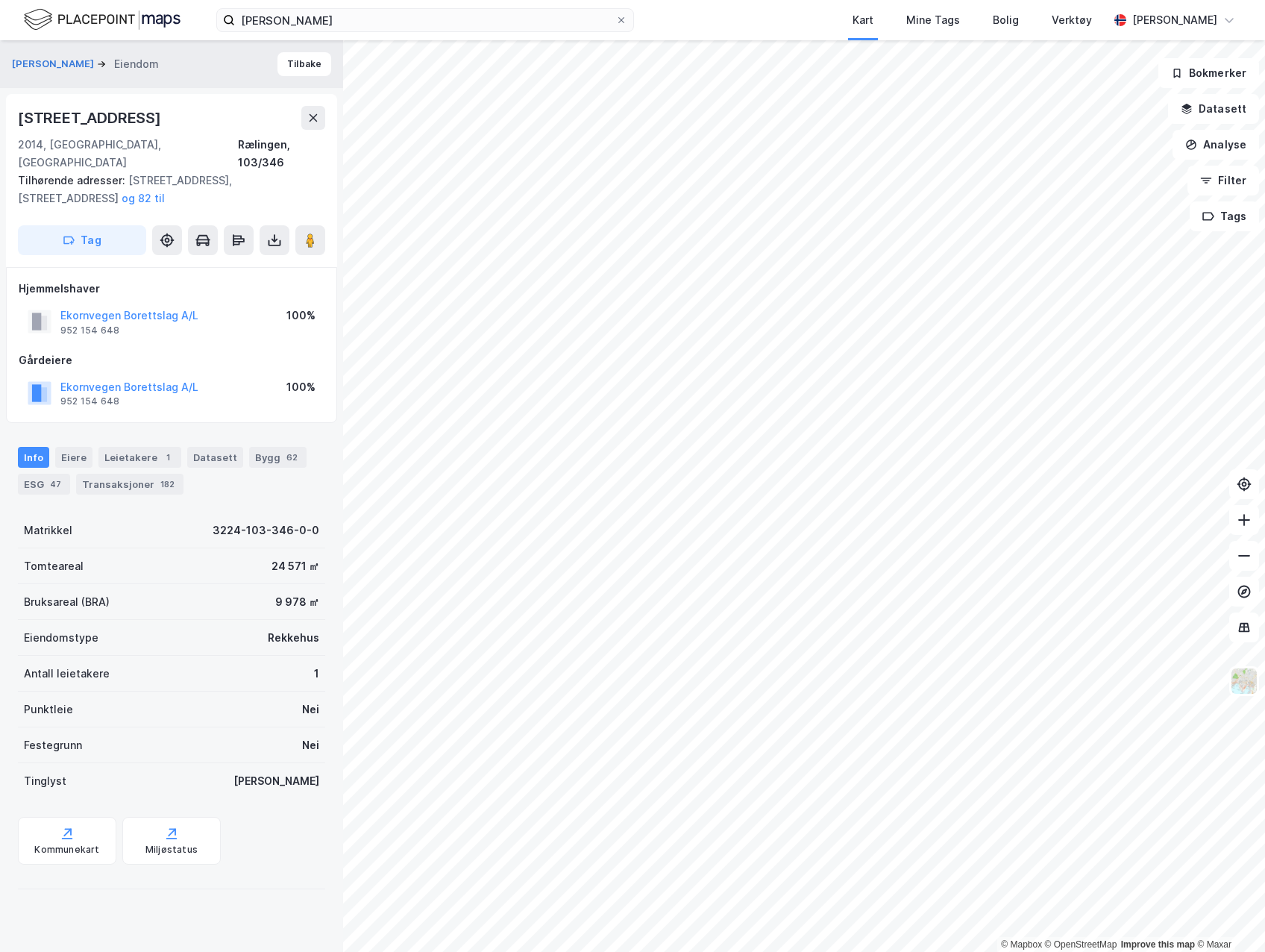
click at [279, 233] on icon at bounding box center [274, 240] width 15 height 15
click at [234, 264] on div "Last ned grunnbok" at bounding box center [200, 270] width 86 height 12
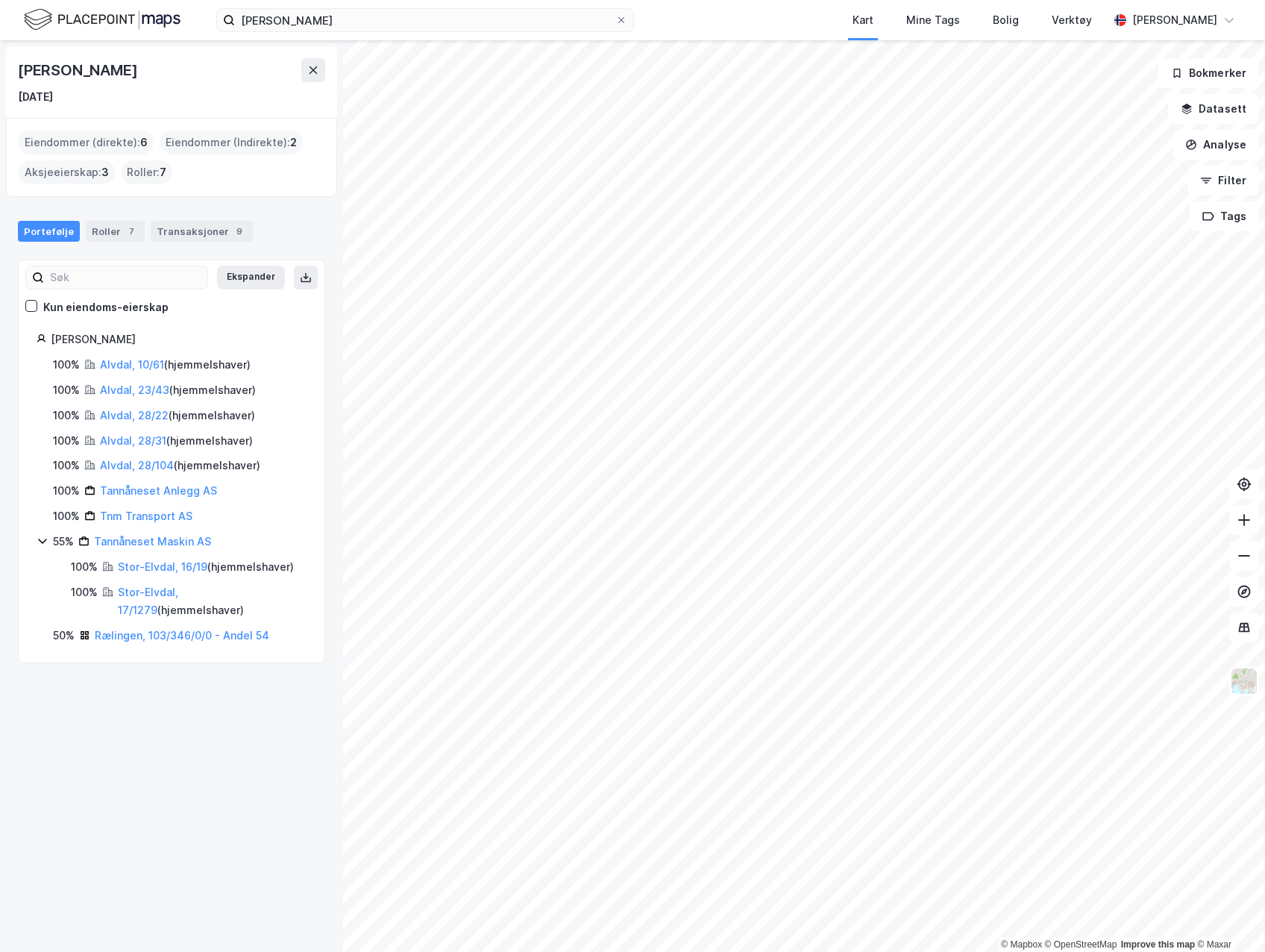
click at [43, 541] on icon at bounding box center [42, 540] width 12 height 12
click at [82, 565] on icon at bounding box center [85, 567] width 12 height 12
click at [42, 543] on icon at bounding box center [42, 540] width 12 height 12
click at [254, 637] on link "Rælingen, 103/346/0/0 - Andel 54" at bounding box center [182, 635] width 174 height 12
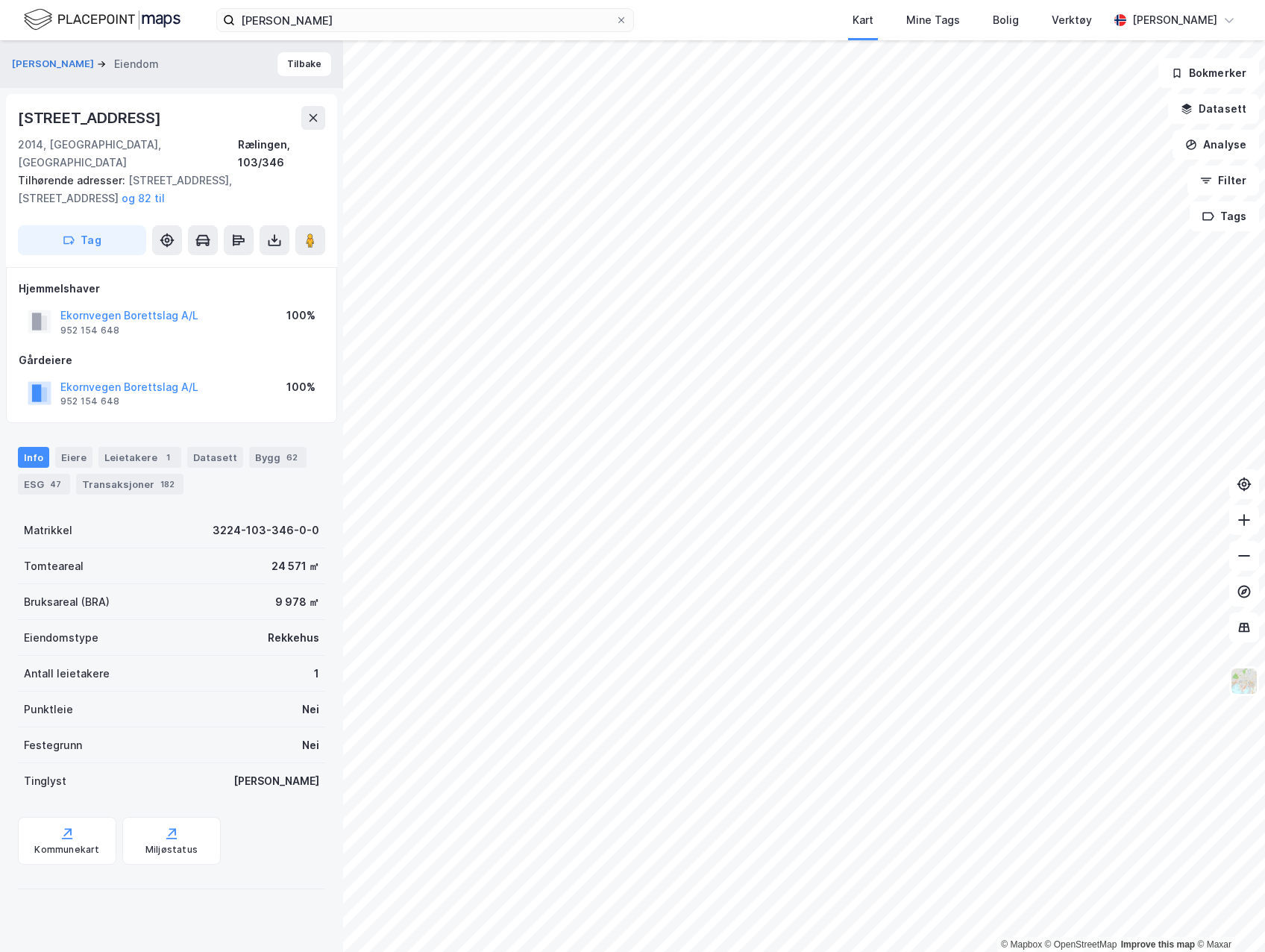
click at [97, 474] on div "Transaksjoner 182" at bounding box center [130, 484] width 107 height 21
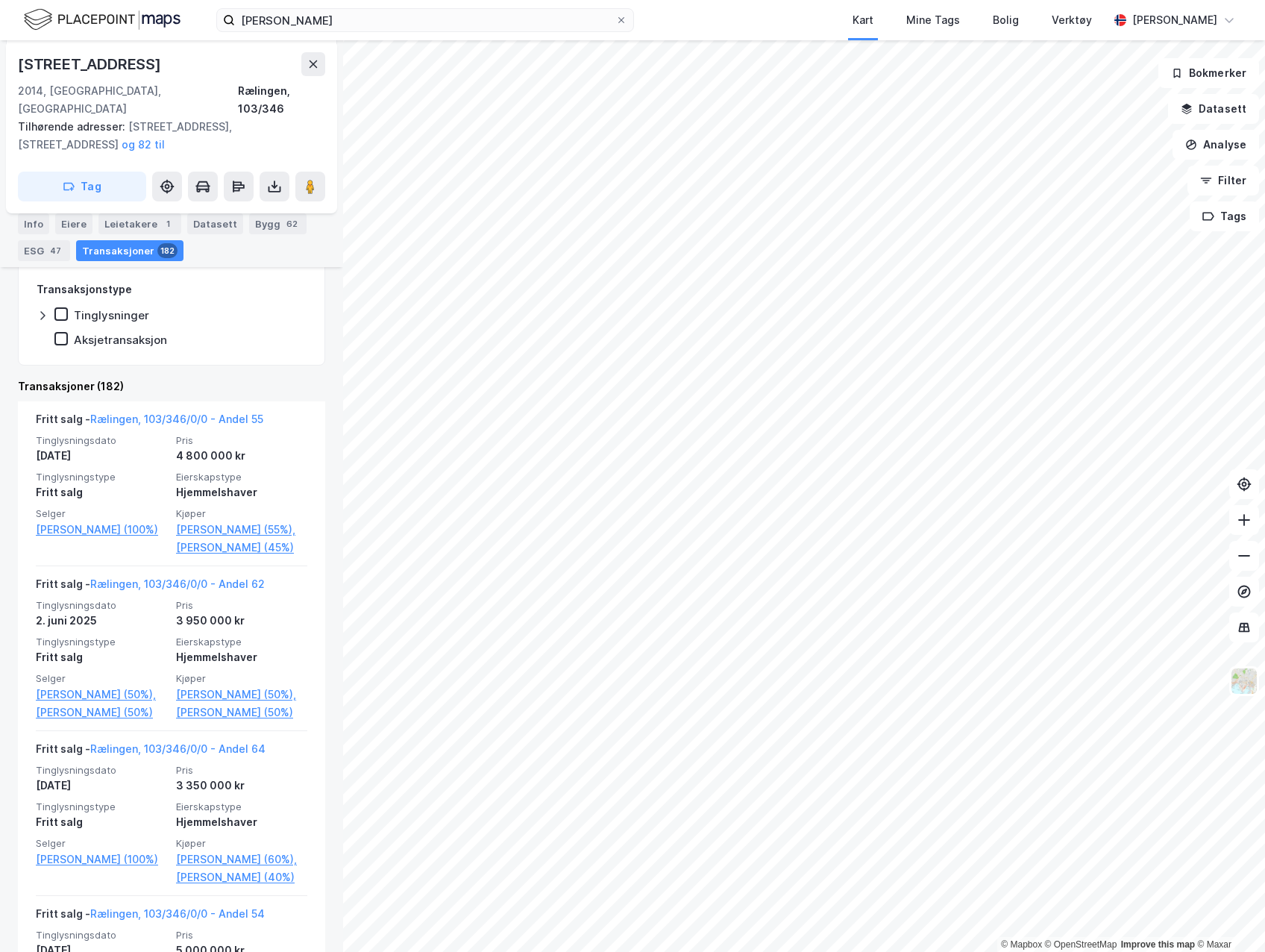
scroll to position [224, 0]
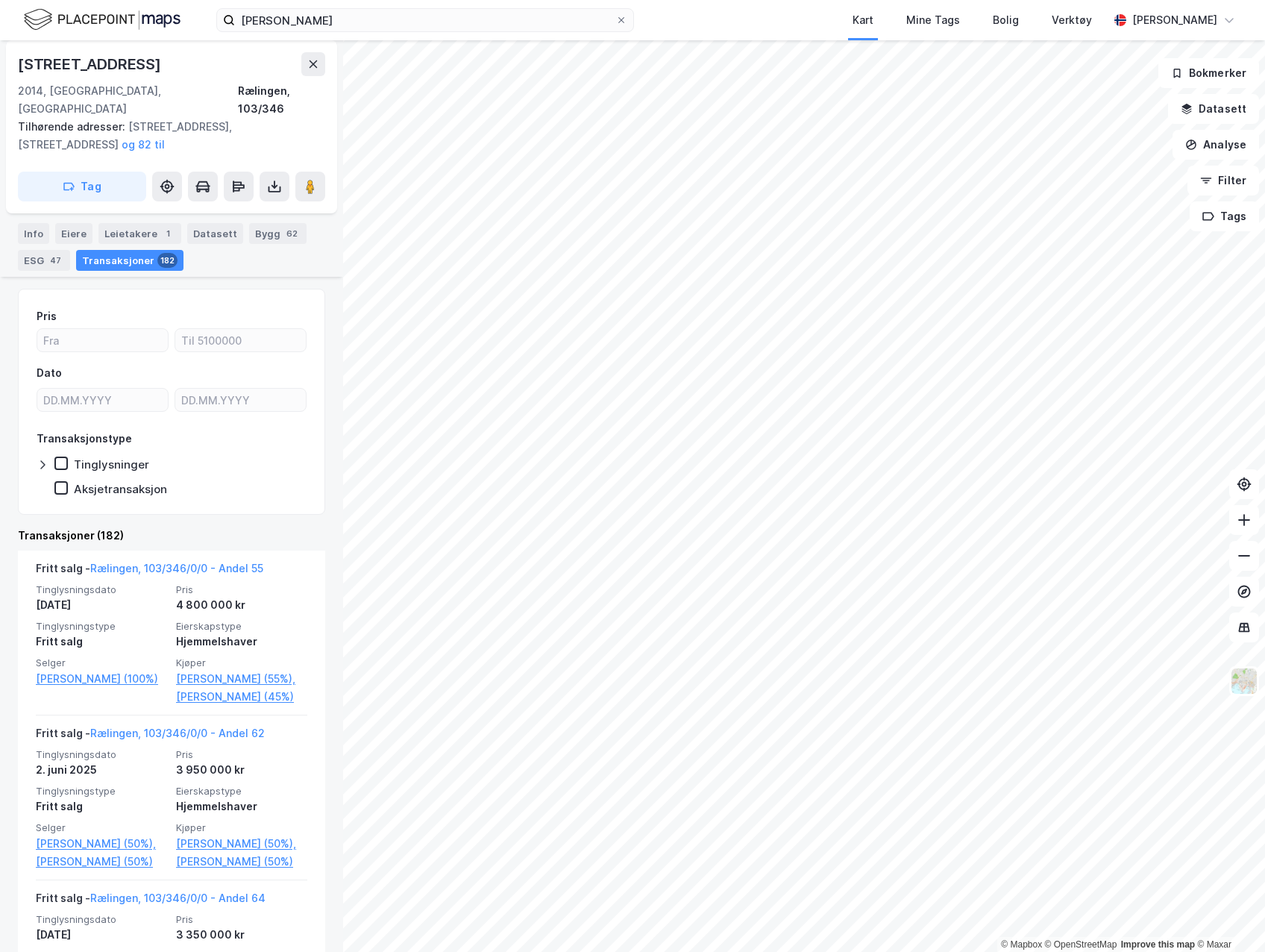
click at [129, 223] on div "Leietakere 1" at bounding box center [140, 233] width 82 height 21
